Goal: Navigation & Orientation: Find specific page/section

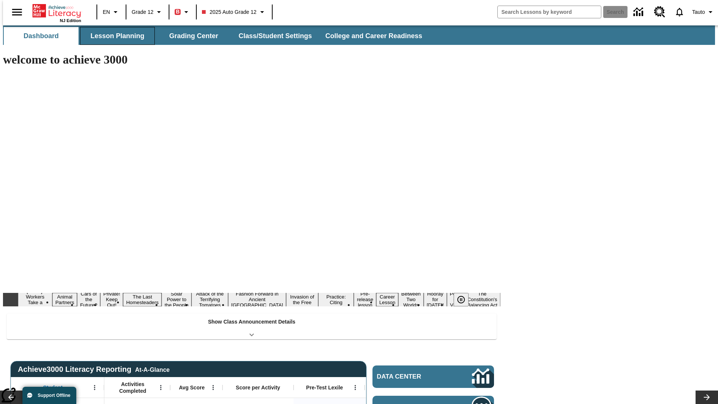
click at [114, 36] on button "Lesson Planning" at bounding box center [117, 36] width 75 height 18
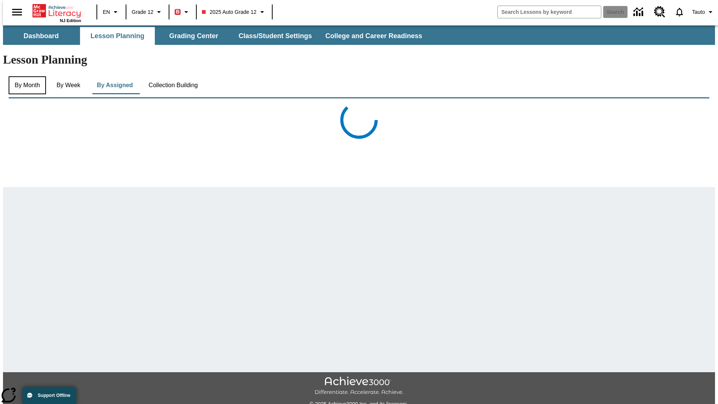
click at [25, 76] on button "By Month" at bounding box center [27, 85] width 37 height 18
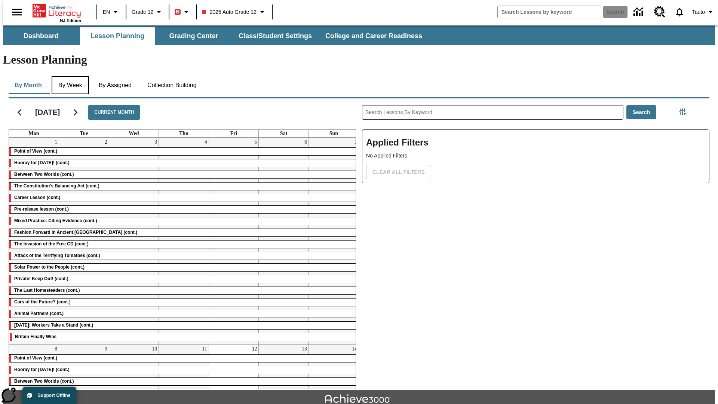
click at [69, 76] on button "By Week" at bounding box center [70, 85] width 37 height 18
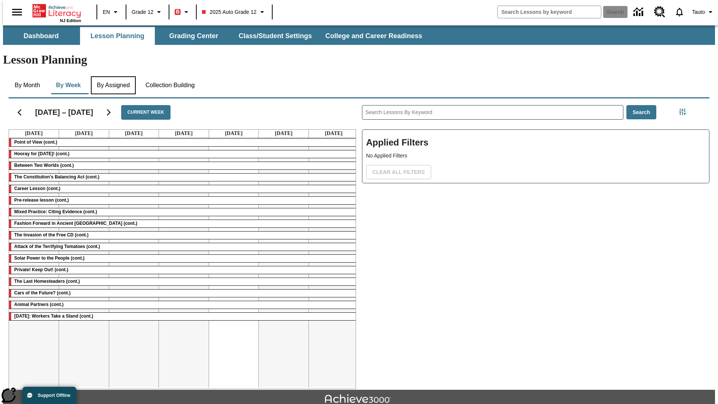
click at [112, 76] on button "By Assigned" at bounding box center [113, 85] width 45 height 18
